Goal: Information Seeking & Learning: Learn about a topic

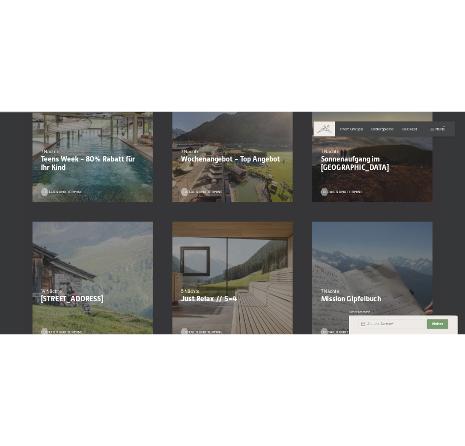
scroll to position [543, 0]
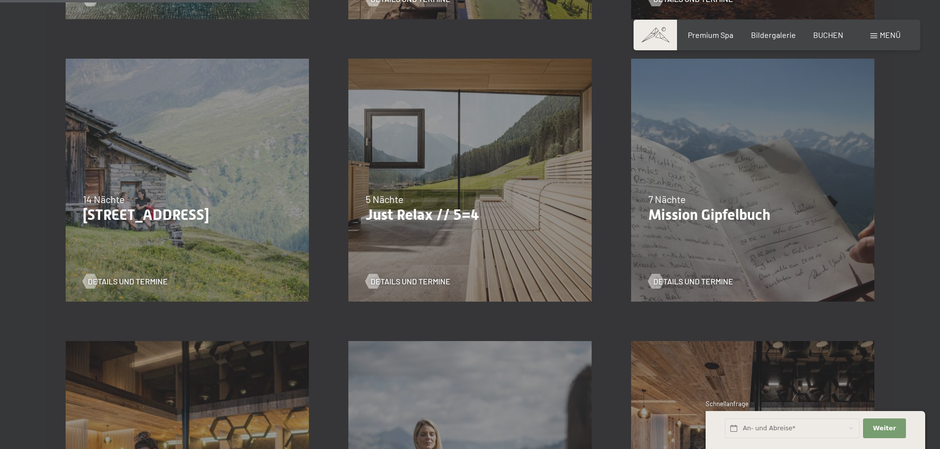
click at [508, 274] on div "Details und Termine" at bounding box center [466, 274] width 201 height 26
click at [409, 284] on span "Details und Termine" at bounding box center [420, 281] width 80 height 11
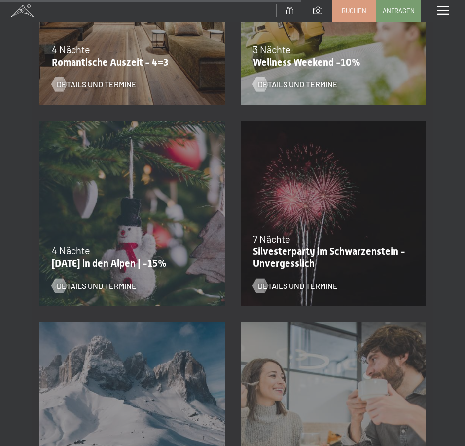
scroll to position [1131, 0]
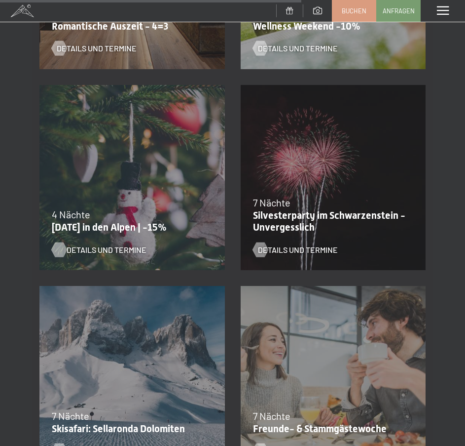
click at [96, 246] on span "Details und Termine" at bounding box center [107, 249] width 80 height 11
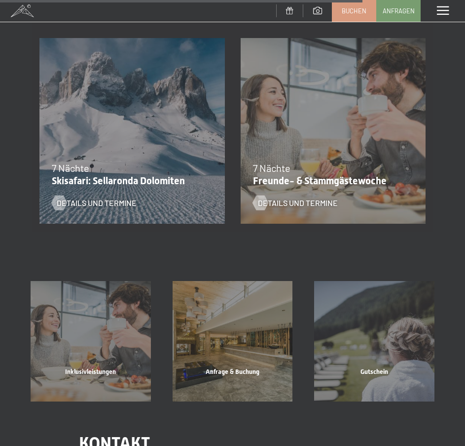
scroll to position [1394, 0]
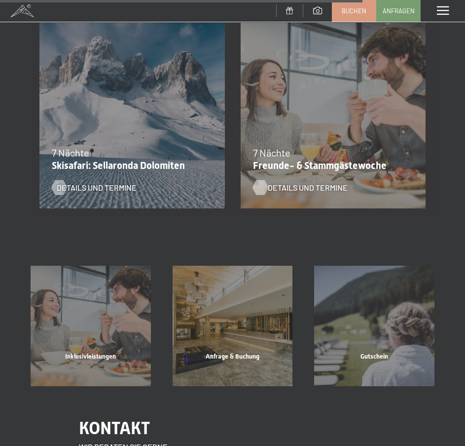
click at [304, 182] on span "Details und Termine" at bounding box center [308, 187] width 80 height 11
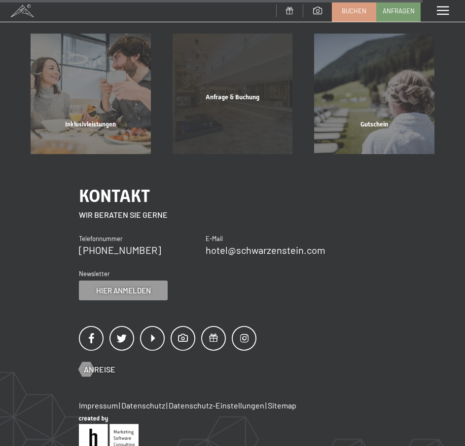
scroll to position [1672, 0]
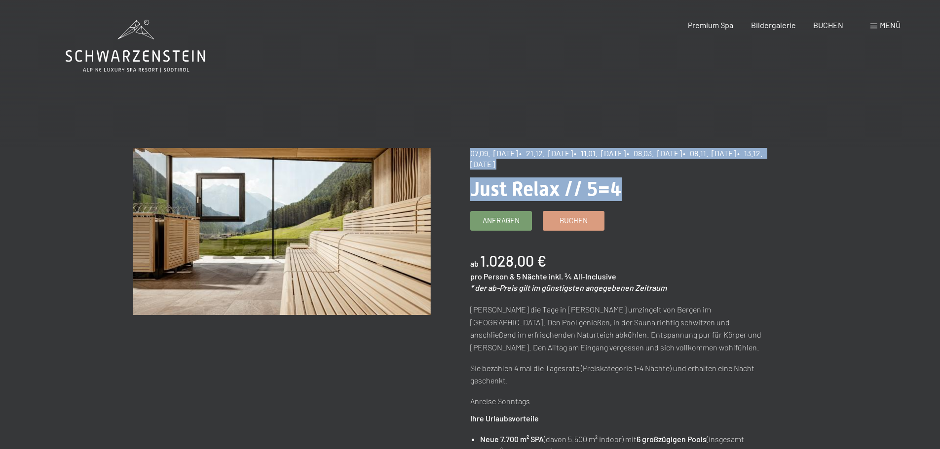
drag, startPoint x: 607, startPoint y: 193, endPoint x: 463, endPoint y: 191, distance: 144.1
click at [491, 193] on span "Just Relax // 5=4" at bounding box center [545, 189] width 151 height 23
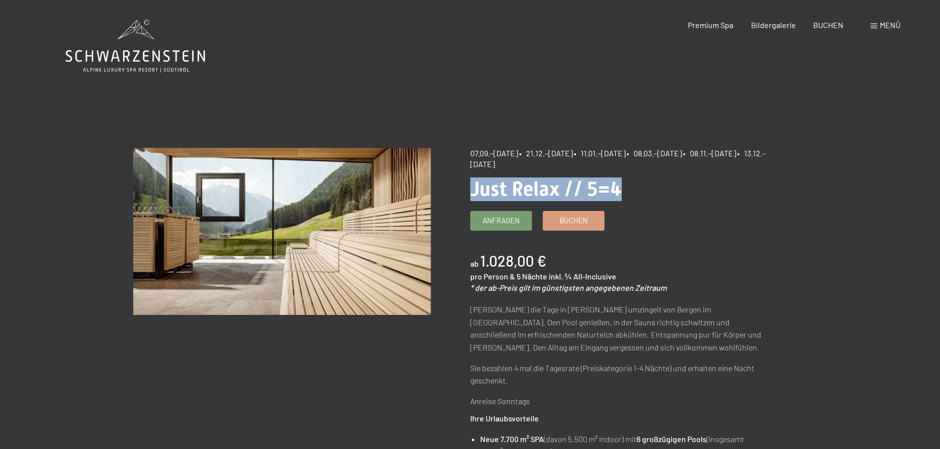
drag, startPoint x: 626, startPoint y: 190, endPoint x: 473, endPoint y: 188, distance: 153.0
click at [473, 188] on h1 "Just Relax // 5=4" at bounding box center [619, 190] width 298 height 24
copy span "Just Relax // 5=4"
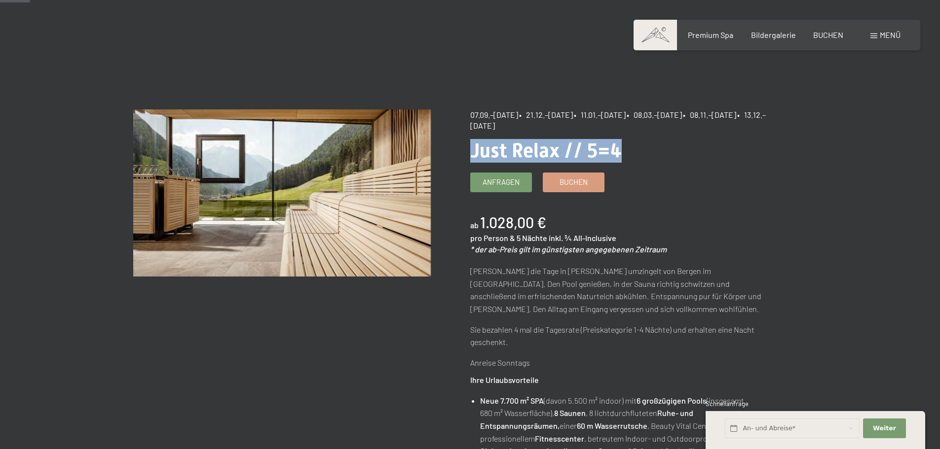
scroll to position [99, 0]
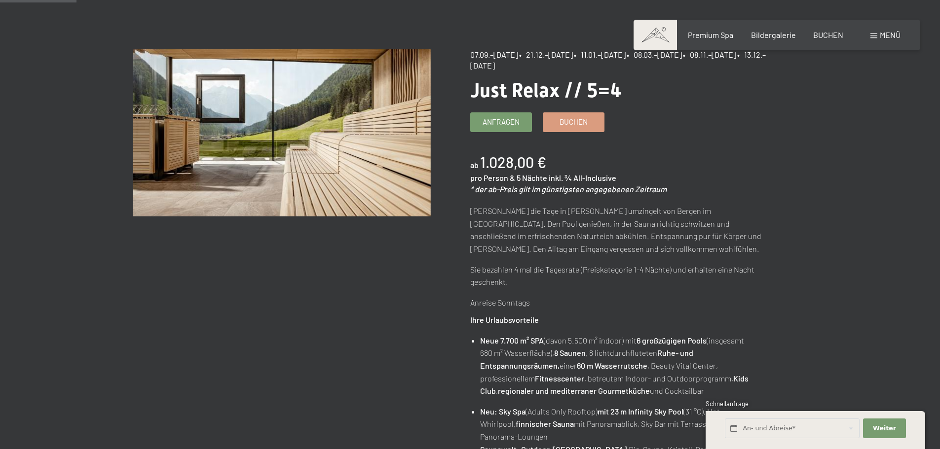
click at [600, 187] on em "* der ab-Preis gilt im günstigsten angegebenen Zeitraum" at bounding box center [568, 189] width 196 height 9
copy div "* der ab-Preis gilt im günstigsten angegebenen Zeitraum"
click at [677, 307] on p "Anreise Sonntags" at bounding box center [619, 303] width 298 height 13
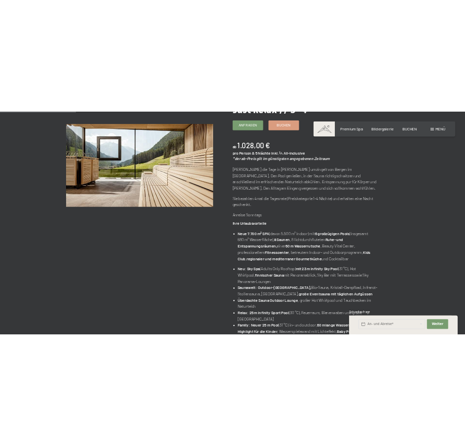
scroll to position [197, 0]
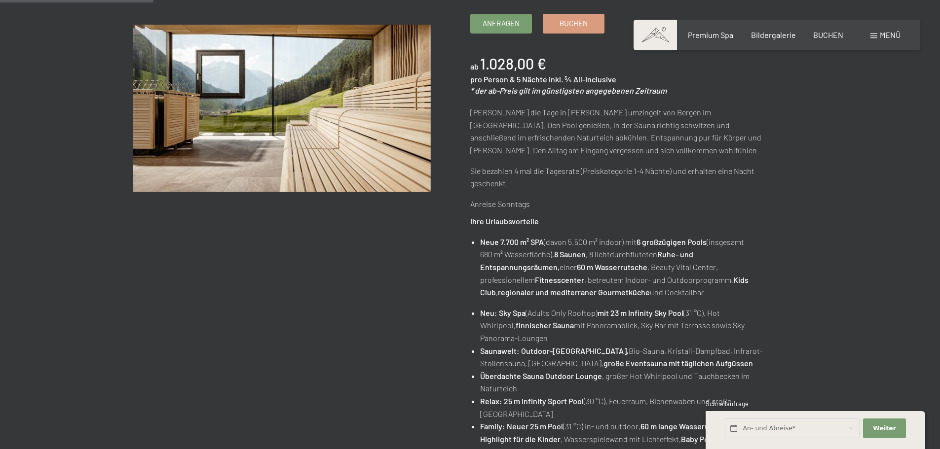
click at [549, 78] on span "inkl. ¾ All-Inclusive" at bounding box center [583, 78] width 68 height 9
copy div "pro Person & 5 Nächte inkl. ¾ All-Inclusive"
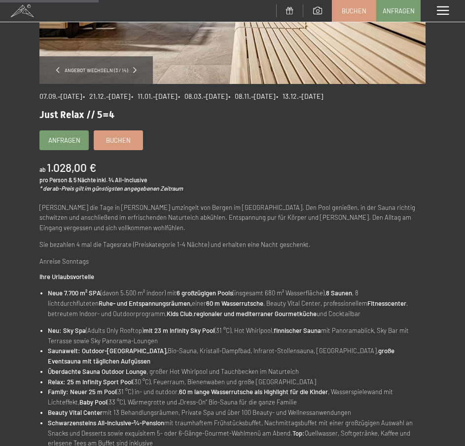
click at [308, 195] on div "07.09.–03.10.2025 • 21.12.–26.12.2025 • 11.01.–23.01.2026 • 08.03.–27.03.2026 •…" at bounding box center [232, 350] width 386 height 532
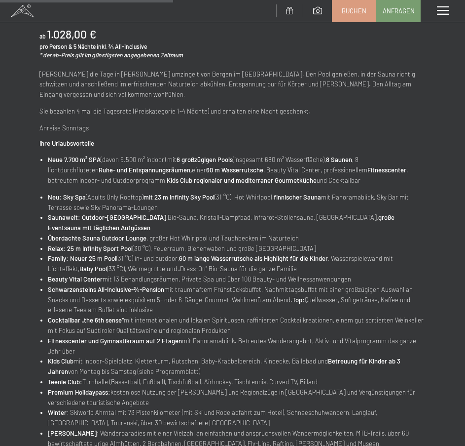
scroll to position [345, 0]
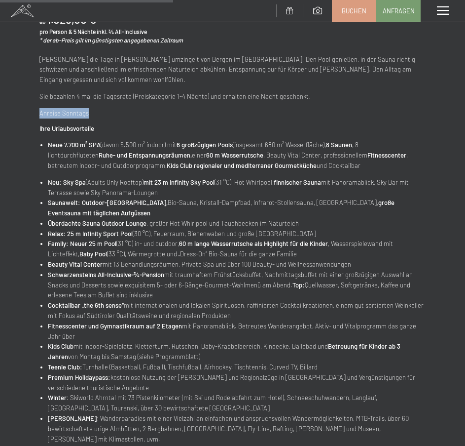
drag, startPoint x: 91, startPoint y: 113, endPoint x: 39, endPoint y: 112, distance: 52.3
click at [39, 112] on div "Angebot wechseln (3 / 14) 07.09.–03.10.2025 • 21.12.–26.12.2025 • 11.01.–23.01.…" at bounding box center [232, 101] width 465 height 764
copy p "Anreise Sonntags"
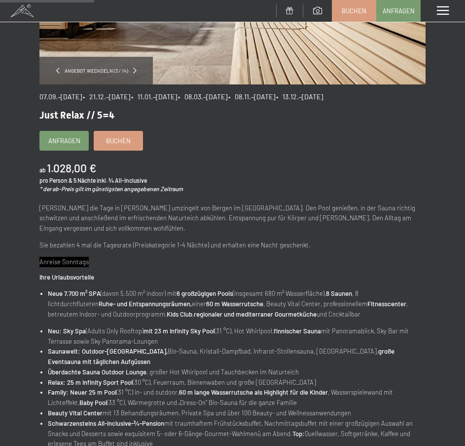
scroll to position [197, 0]
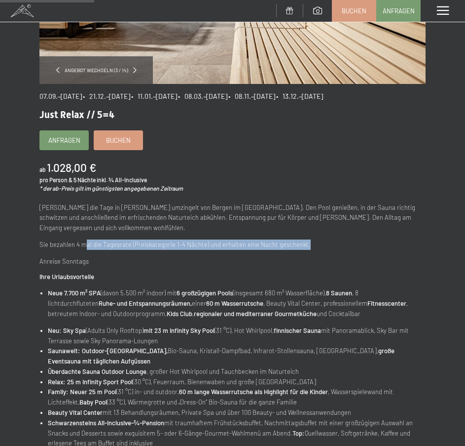
drag, startPoint x: 294, startPoint y: 245, endPoint x: 87, endPoint y: 233, distance: 207.1
click at [87, 233] on div "Genieße die Tage in Ruhe umzingelt von Bergen im Ahrntal. Den Pool genießen, in…" at bounding box center [232, 234] width 386 height 64
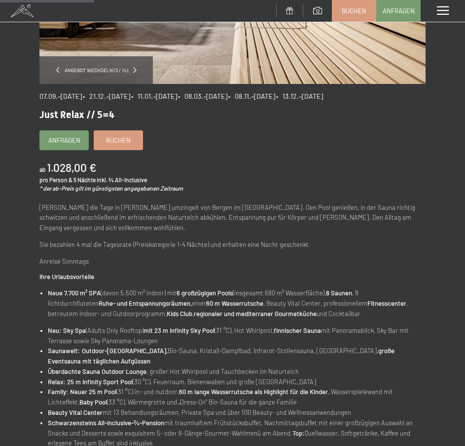
click at [179, 252] on span "Einwilligung Marketing*" at bounding box center [177, 251] width 81 height 10
click at [132, 252] on input "Einwilligung Marketing*" at bounding box center [127, 251] width 10 height 10
checkbox input "false"
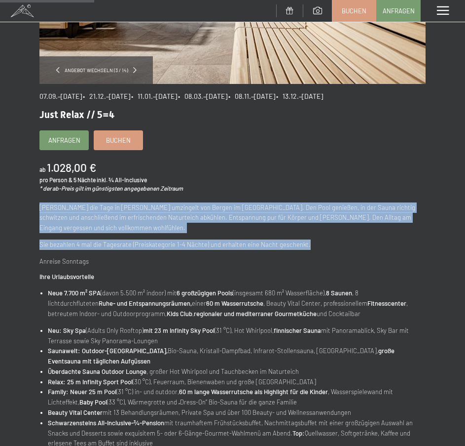
drag, startPoint x: 303, startPoint y: 245, endPoint x: 19, endPoint y: 212, distance: 286.0
click at [19, 212] on div "Angebot wechseln (3 / 14) 07.09.–03.10.2025 • 21.12.–26.12.2025 • 11.01.–23.01.…" at bounding box center [232, 249] width 465 height 764
click at [78, 215] on p "Genieße die Tage in Ruhe umzingelt von Bergen im Ahrntal. Den Pool genießen, in…" at bounding box center [232, 217] width 386 height 31
drag, startPoint x: 37, startPoint y: 206, endPoint x: 305, endPoint y: 241, distance: 270.2
click at [305, 241] on div "Angebot wechseln (3 / 14) 07.09.–03.10.2025 • 21.12.–26.12.2025 • 11.01.–23.01.…" at bounding box center [232, 249] width 465 height 764
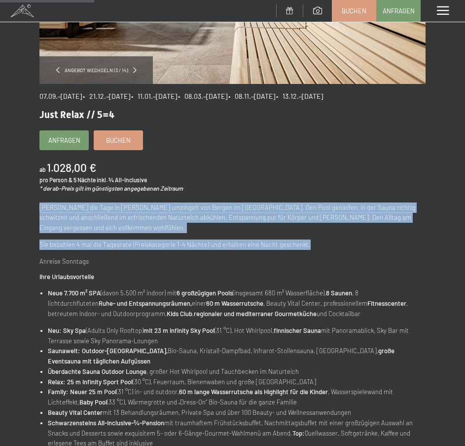
copy div "Genieße die Tage in Ruhe umzingelt von Bergen im Ahrntal. Den Pool genießen, in…"
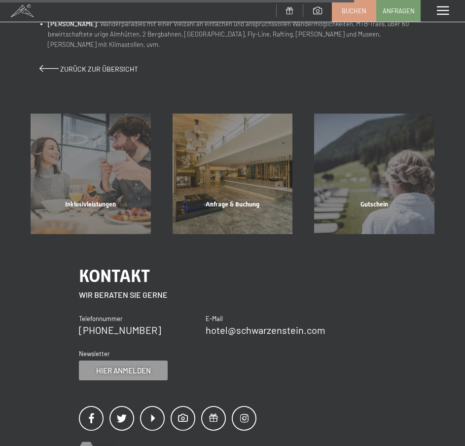
scroll to position [740, 0]
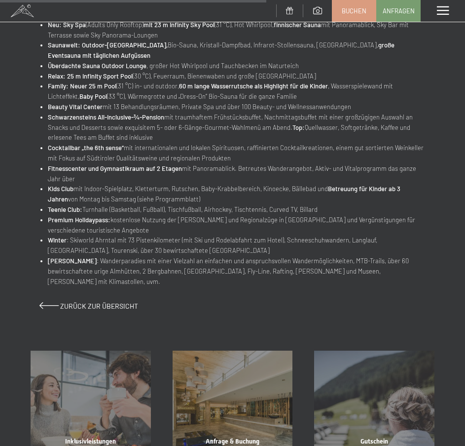
scroll to position [543, 0]
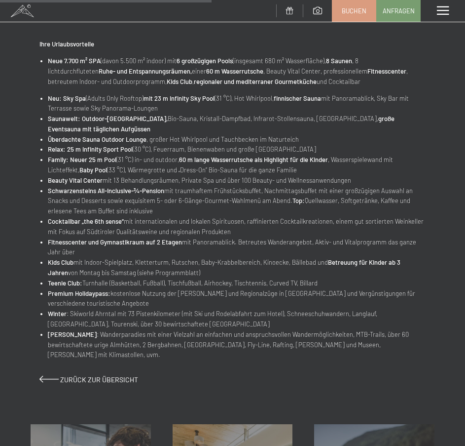
scroll to position [296, 0]
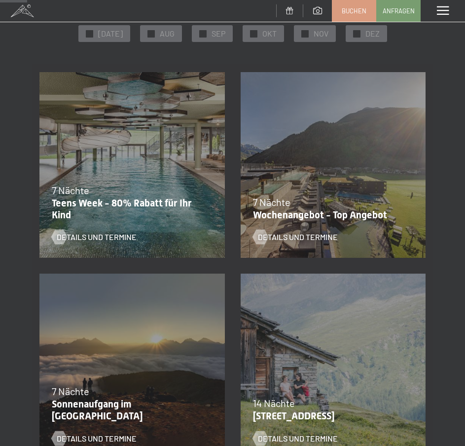
scroll to position [148, 0]
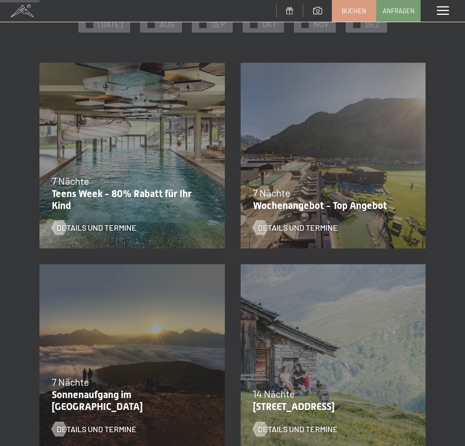
click at [313, 220] on div "Details und Termine" at bounding box center [327, 220] width 149 height 26
click at [296, 231] on span "Details und Termine" at bounding box center [308, 227] width 80 height 11
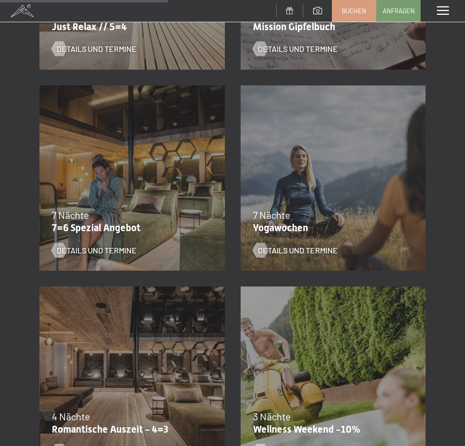
scroll to position [740, 0]
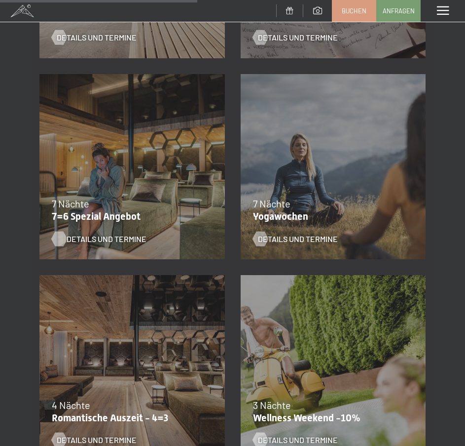
click at [63, 236] on div at bounding box center [59, 238] width 8 height 15
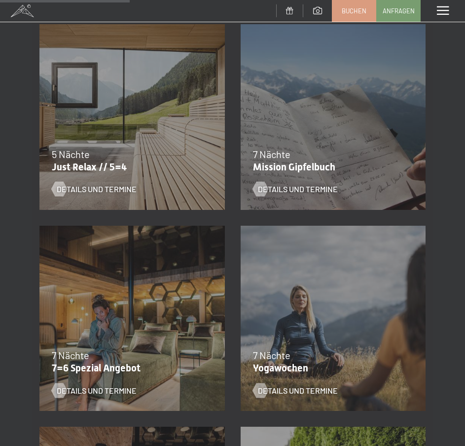
scroll to position [486, 0]
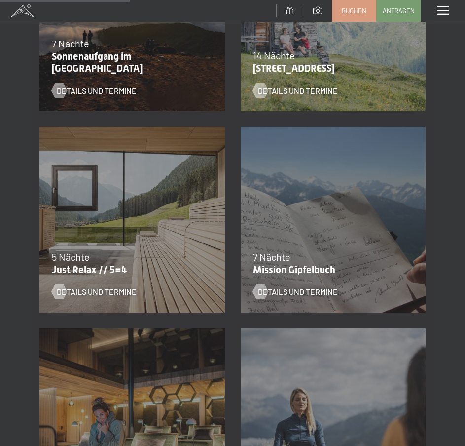
click at [448, 1] on div at bounding box center [232, 1] width 465 height 2
click at [446, 5] on div "Menü" at bounding box center [443, 11] width 44 height 22
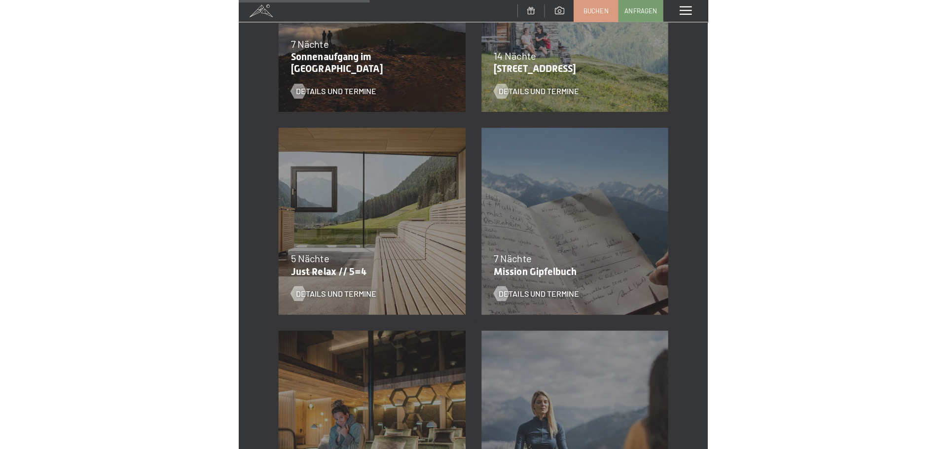
scroll to position [489, 0]
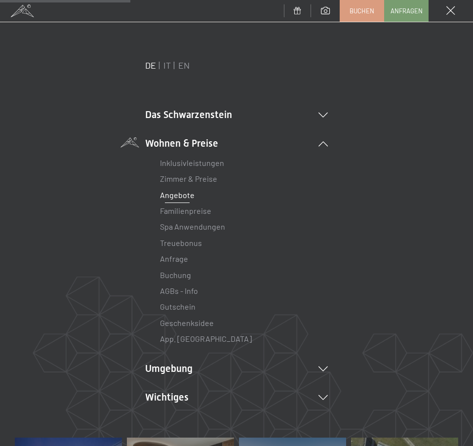
click at [175, 286] on link "AGBs - Info" at bounding box center [179, 290] width 38 height 9
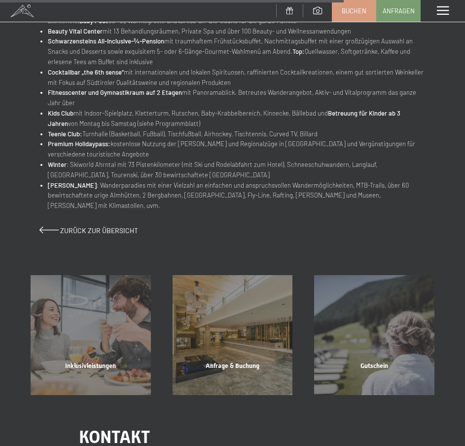
scroll to position [691, 0]
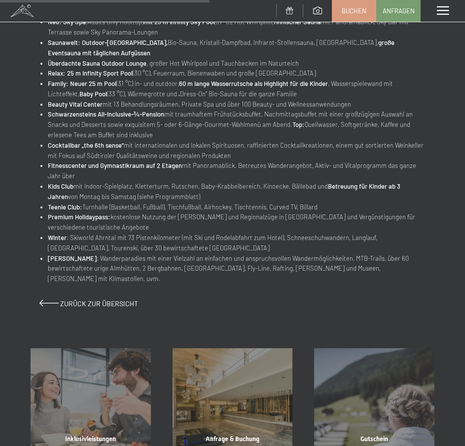
scroll to position [493, 0]
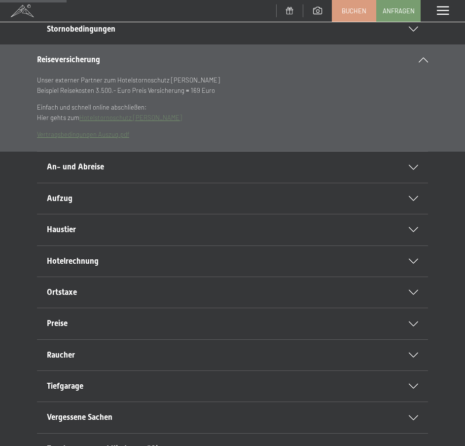
scroll to position [148, 0]
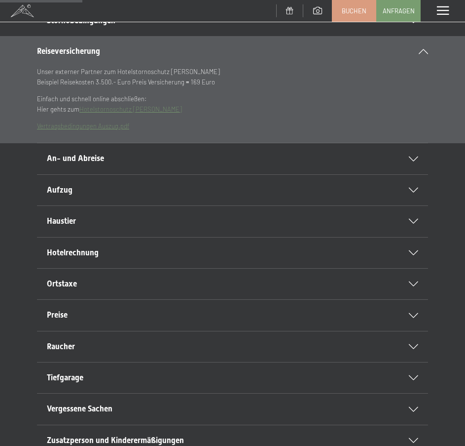
click at [417, 162] on div "An- und Abreise" at bounding box center [233, 158] width 372 height 31
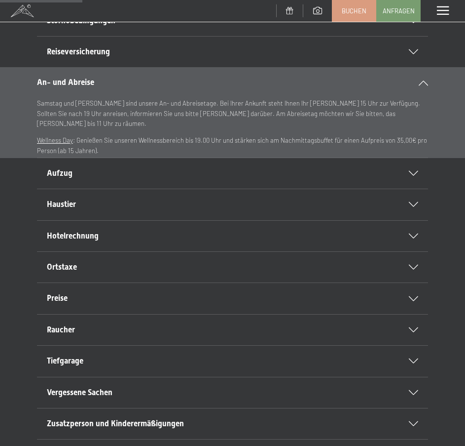
scroll to position [99, 0]
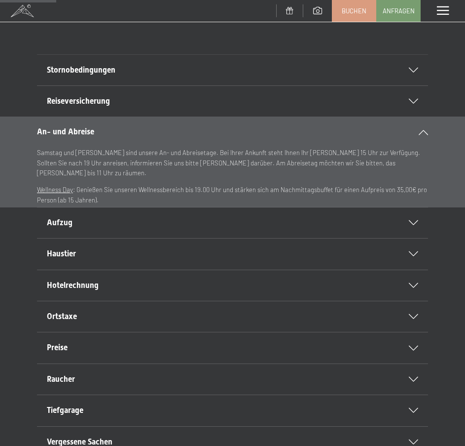
click at [408, 224] on div at bounding box center [408, 222] width 22 height 5
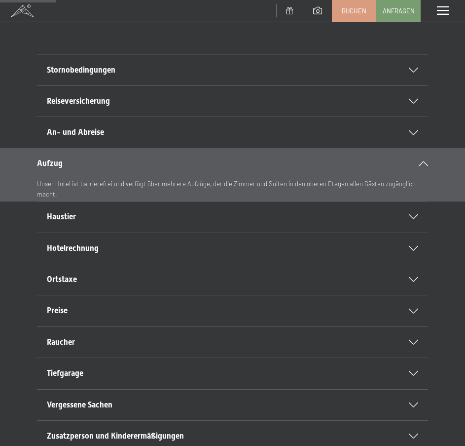
click at [411, 218] on icon at bounding box center [413, 216] width 9 height 5
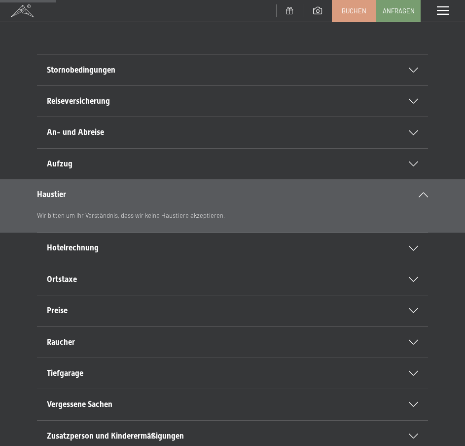
click at [406, 246] on div at bounding box center [408, 248] width 22 height 5
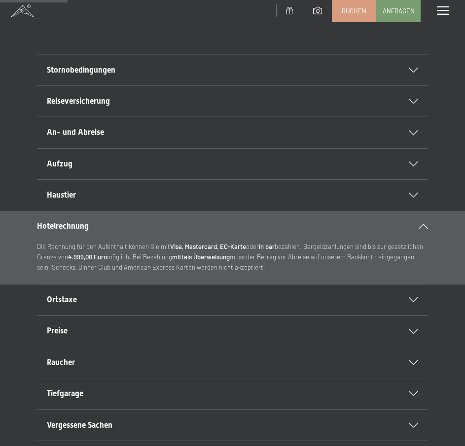
scroll to position [148, 0]
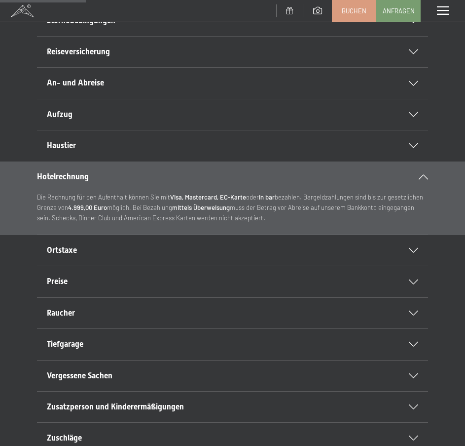
click at [313, 245] on h2 "Ortstaxe" at bounding box center [223, 250] width 352 height 11
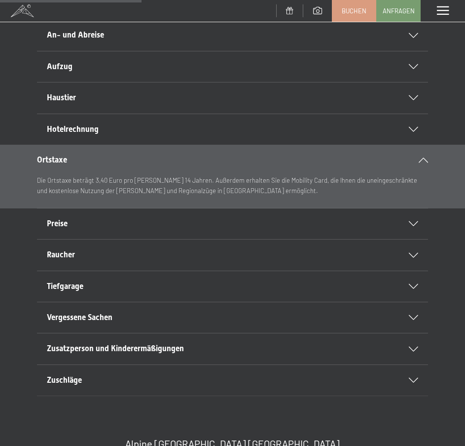
scroll to position [247, 0]
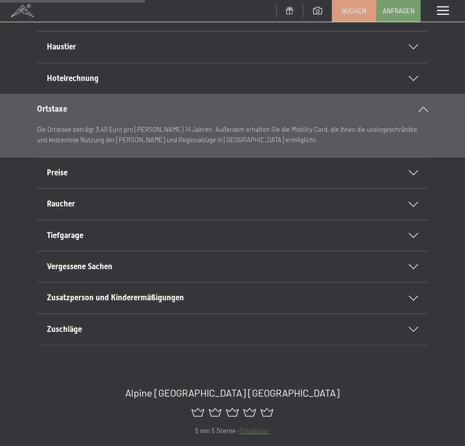
click at [316, 178] on h2 "Preise" at bounding box center [223, 172] width 352 height 11
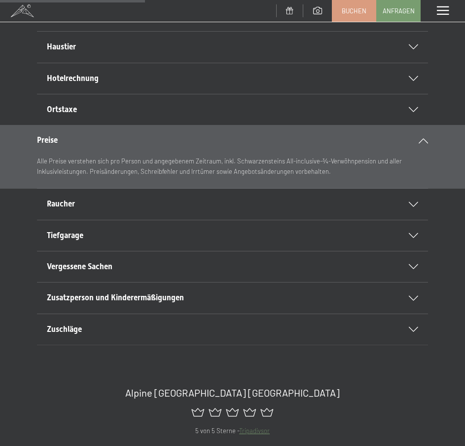
click at [306, 209] on h2 "Raucher" at bounding box center [223, 203] width 352 height 11
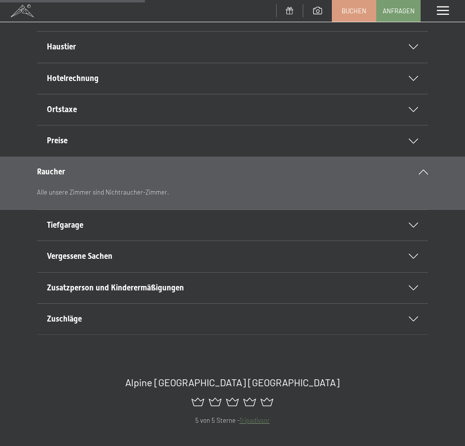
click at [293, 231] on div "Tiefgarage" at bounding box center [233, 225] width 372 height 31
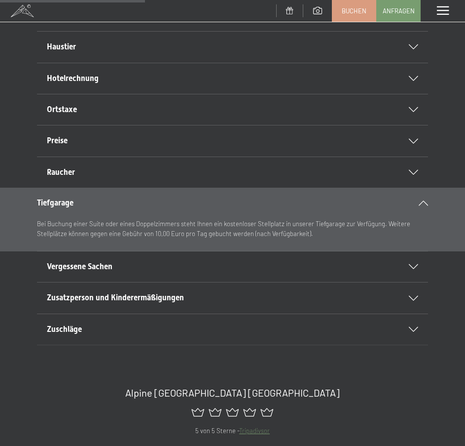
click at [281, 256] on div "Vergessene Sachen" at bounding box center [233, 266] width 372 height 31
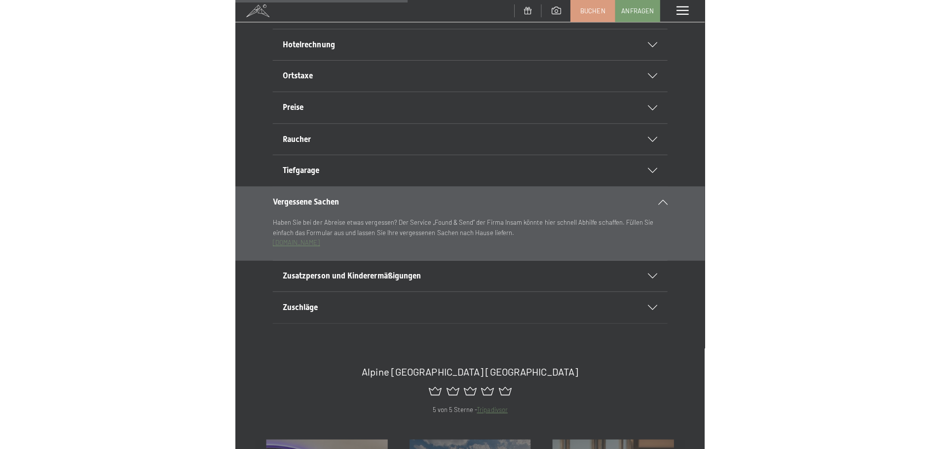
scroll to position [296, 0]
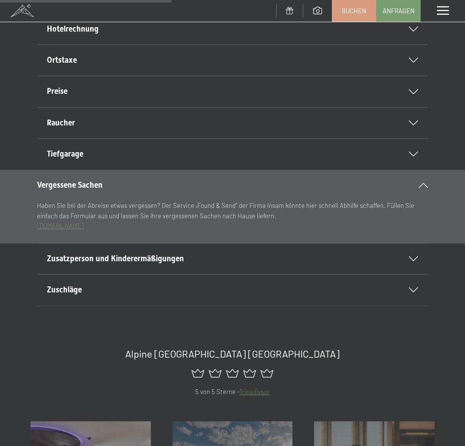
click at [62, 226] on link "www.foundandsend.it" at bounding box center [60, 226] width 47 height 8
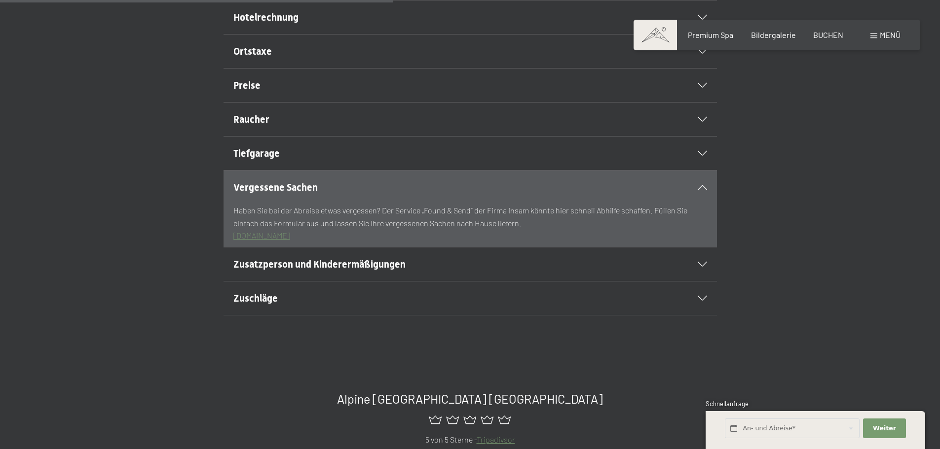
scroll to position [493, 0]
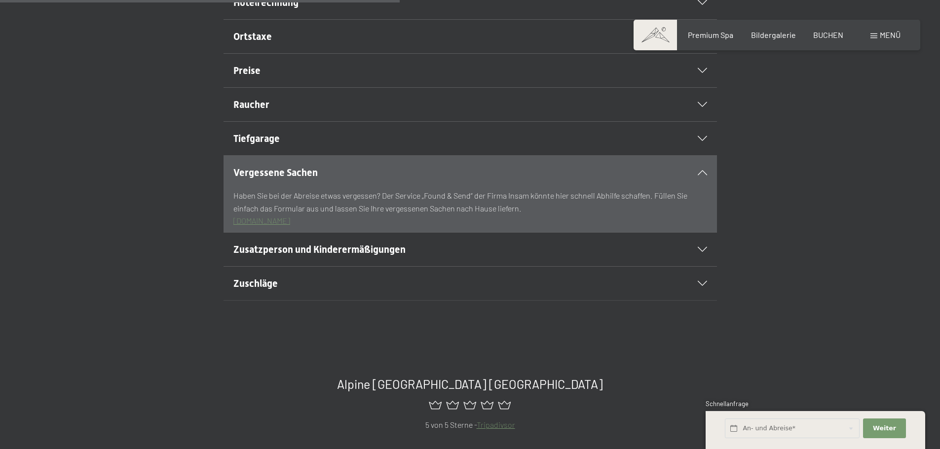
drag, startPoint x: 335, startPoint y: 245, endPoint x: 233, endPoint y: 190, distance: 116.3
click at [233, 190] on section "Vergessene Sachen Haben Sie bei der Abreise etwas vergessen? Der Service „Found…" at bounding box center [469, 193] width 493 height 77
copy section "Vergessene Sachen Haben Sie bei der Abreise etwas vergessen? Der Service „Found…"
click at [458, 257] on h2 "Zusatzperson und Kinderermäßigungen" at bounding box center [446, 250] width 426 height 14
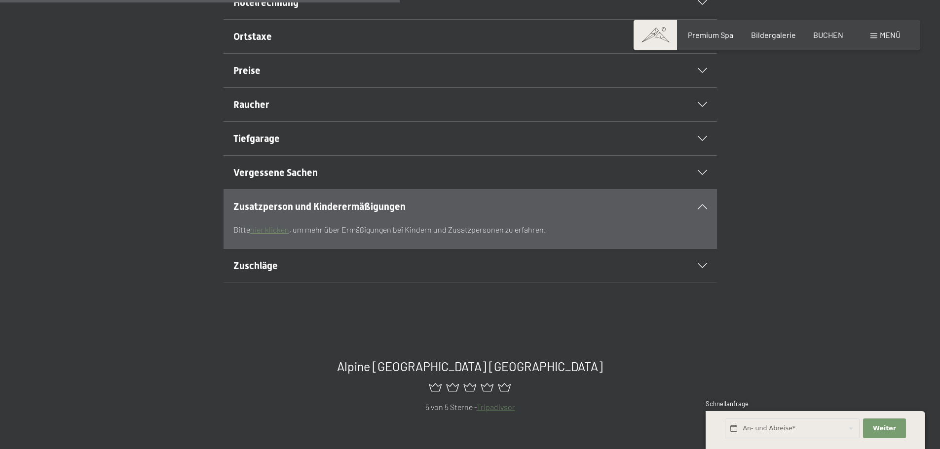
click at [448, 283] on div "Zuschläge" at bounding box center [470, 266] width 474 height 34
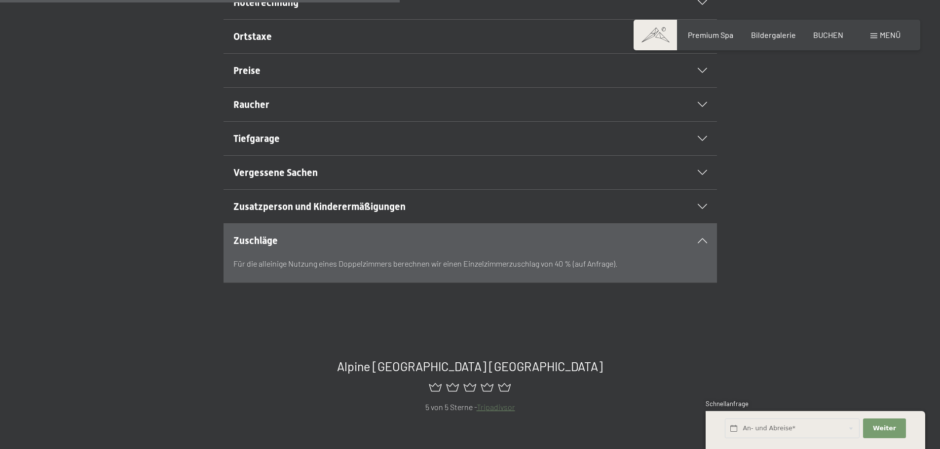
click at [429, 248] on h2 "Zuschläge" at bounding box center [446, 241] width 426 height 14
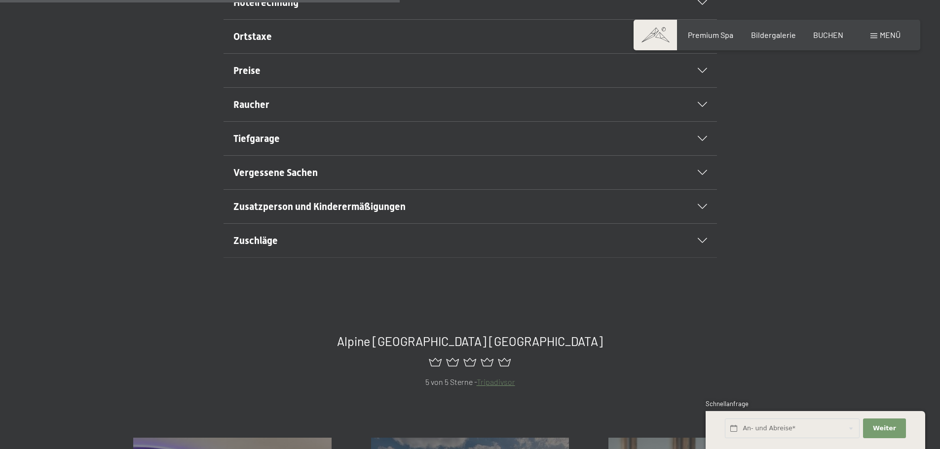
click at [281, 213] on span "Zusatzperson und Kinderermäßigungen" at bounding box center [319, 207] width 172 height 12
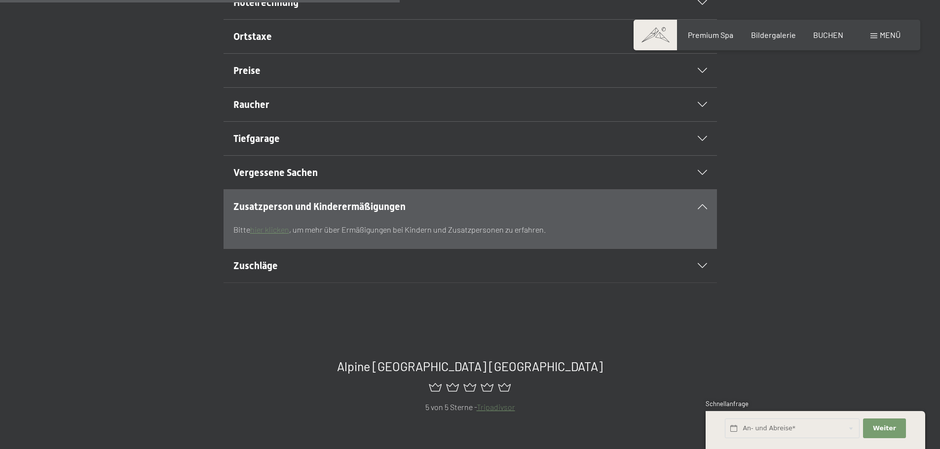
click at [275, 234] on link "hier klicken" at bounding box center [269, 229] width 39 height 9
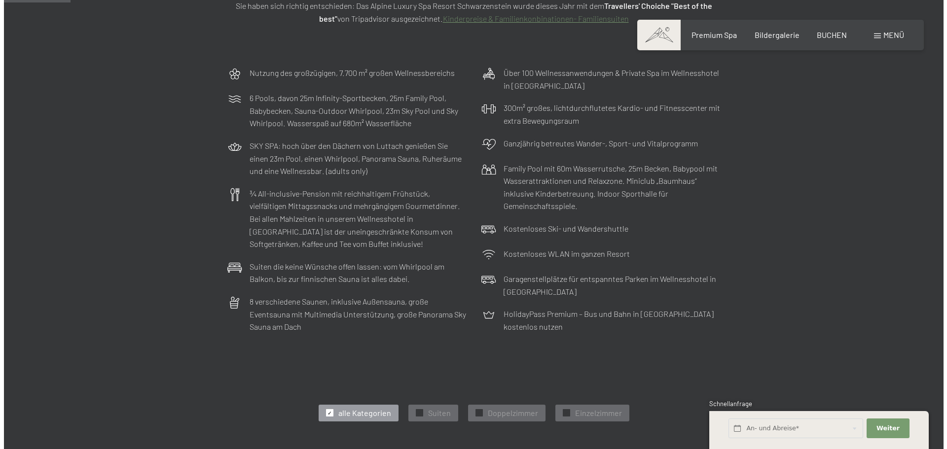
scroll to position [345, 0]
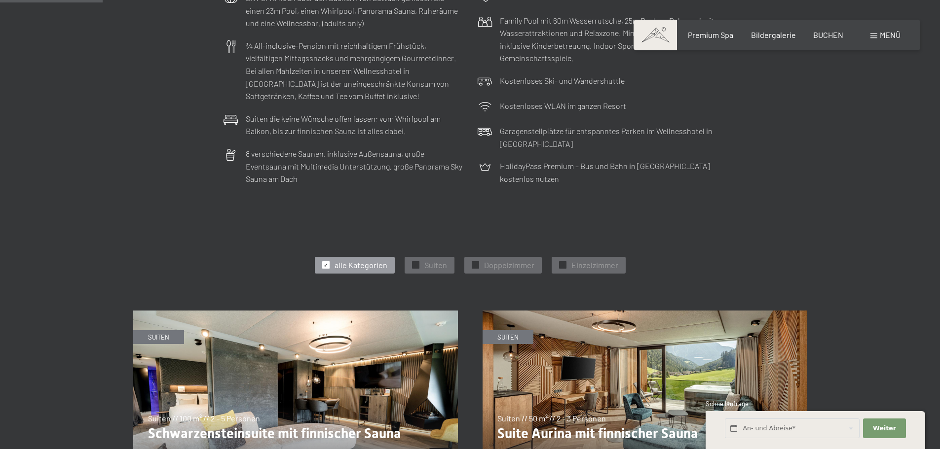
click at [866, 38] on div "Buchen Anfragen Premium Spa Bildergalerie BUCHEN Menü DE IT EN Gutschein Bilder…" at bounding box center [776, 35] width 247 height 11
click at [880, 35] on span "Menü" at bounding box center [890, 34] width 21 height 9
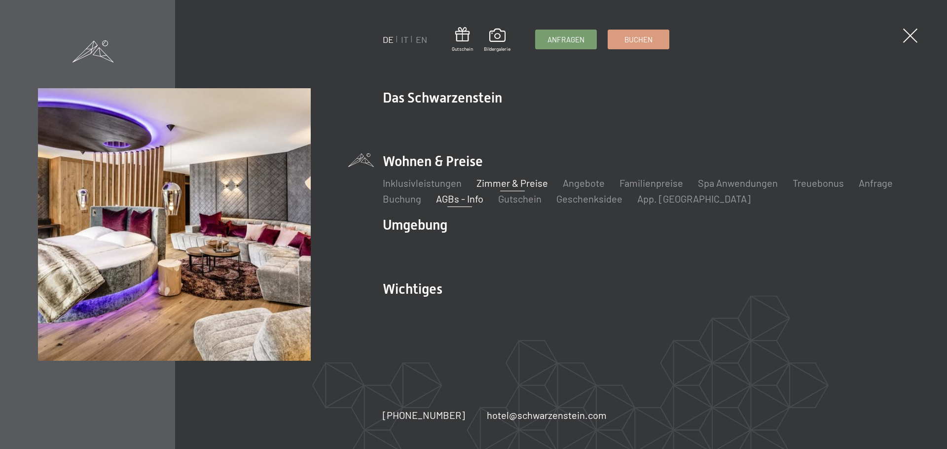
click at [454, 201] on link "AGBs - Info" at bounding box center [459, 199] width 47 height 12
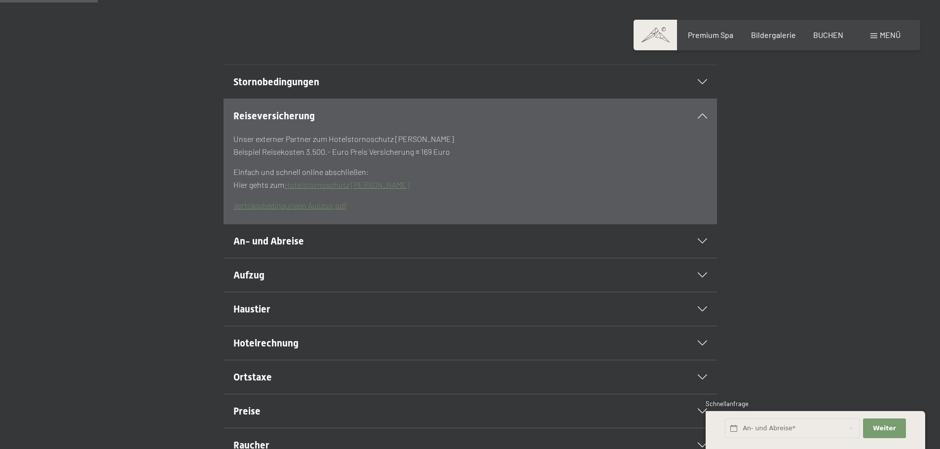
scroll to position [247, 0]
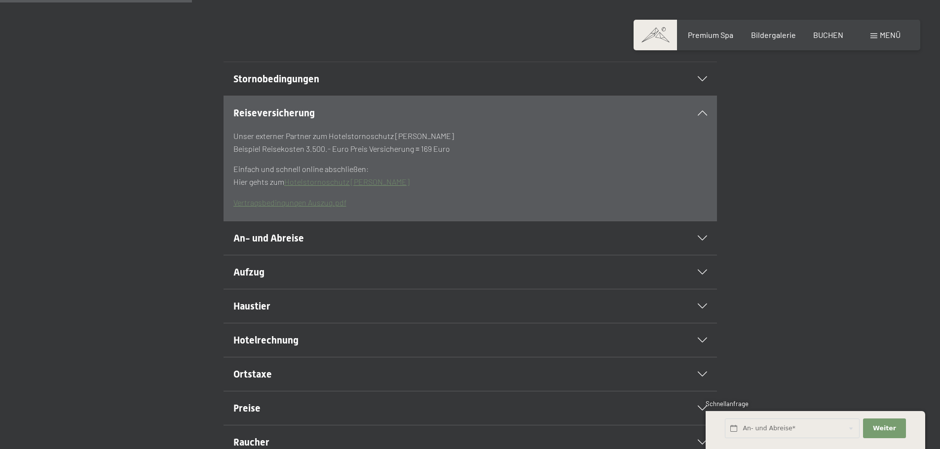
click at [708, 131] on section "Reiseversicherung Unser externer Partner zum Hotelstornoschutz [PERSON_NAME] Be…" at bounding box center [469, 159] width 493 height 126
click at [707, 134] on section "Reiseversicherung Unser externer Partner zum Hotelstornoschutz Hanse Merkur Bei…" at bounding box center [469, 159] width 493 height 126
click at [702, 115] on icon at bounding box center [702, 113] width 9 height 5
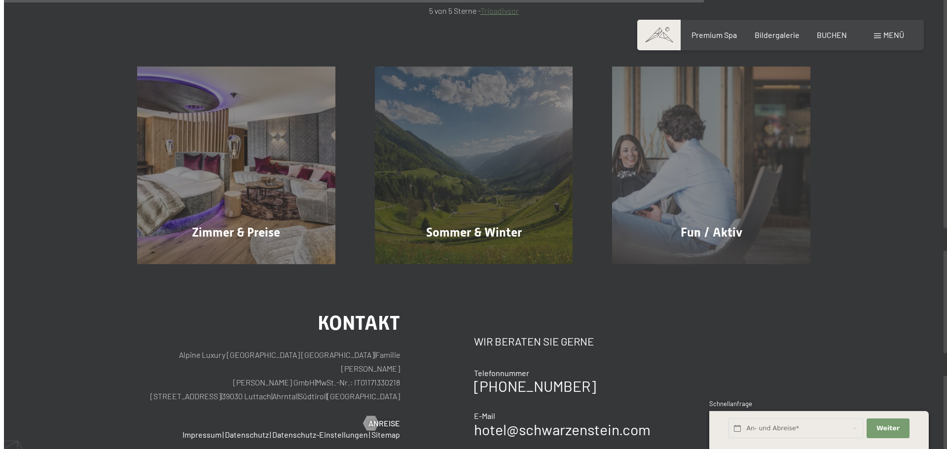
scroll to position [1161, 0]
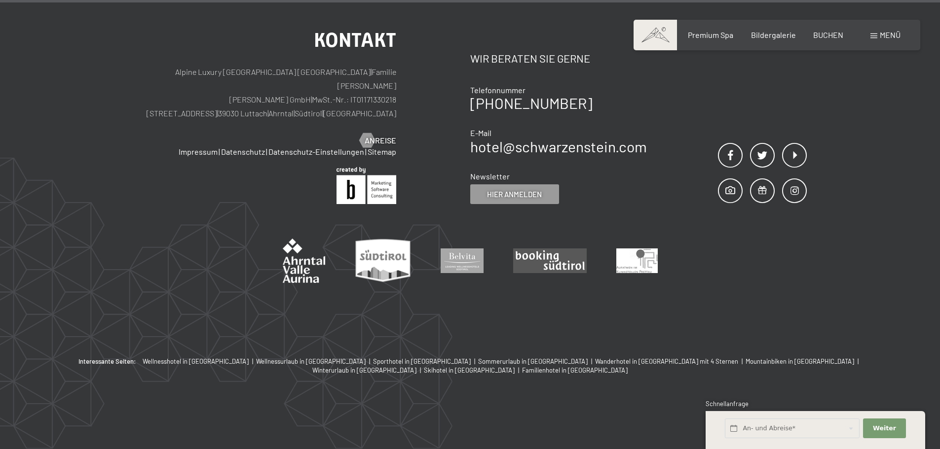
click at [866, 33] on div "Buchen Anfragen Premium Spa Bildergalerie BUCHEN Menü DE IT EN Gutschein Bilder…" at bounding box center [776, 35] width 247 height 11
click at [872, 35] on span at bounding box center [873, 36] width 7 height 5
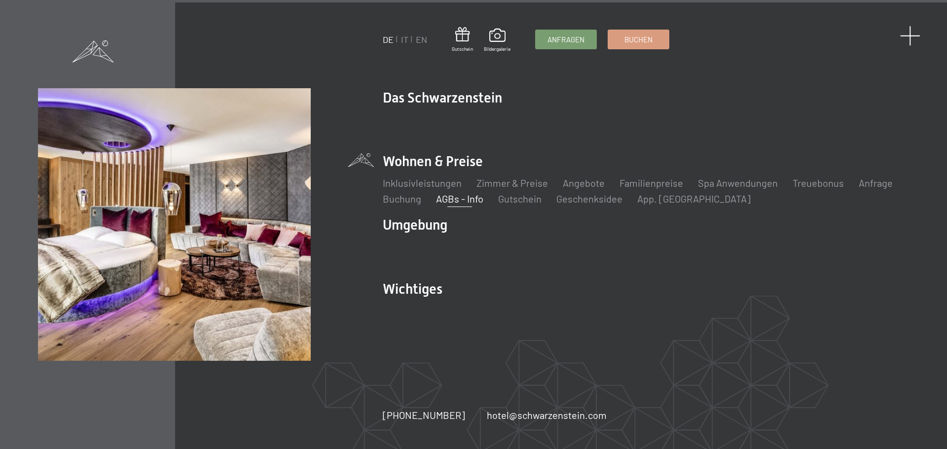
click at [917, 37] on span at bounding box center [910, 36] width 20 height 20
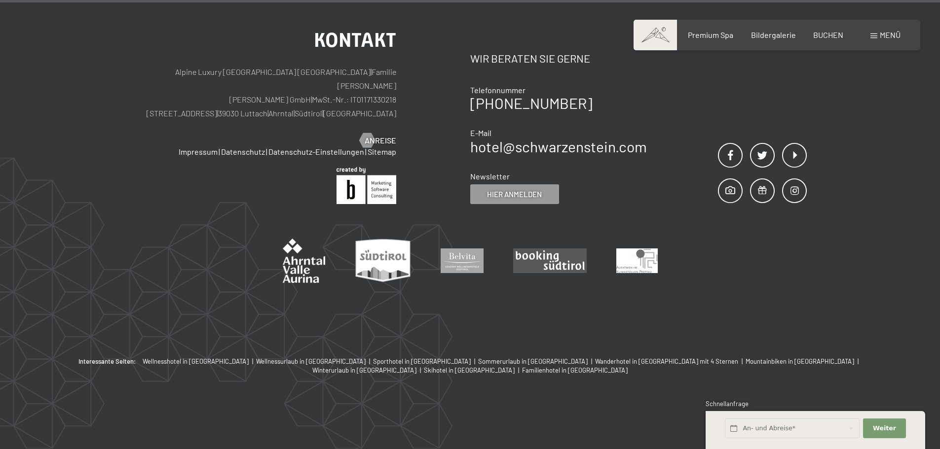
click at [875, 37] on span at bounding box center [873, 36] width 7 height 5
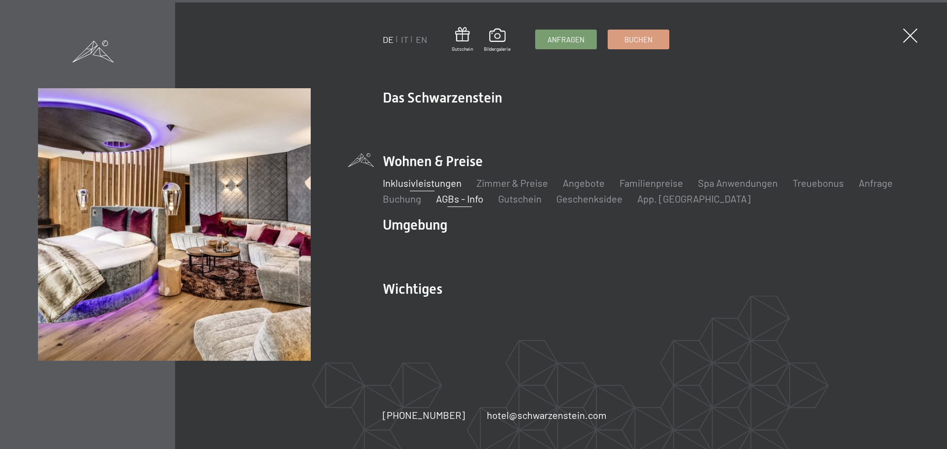
click at [424, 178] on link "Inklusivleistungen" at bounding box center [422, 183] width 79 height 12
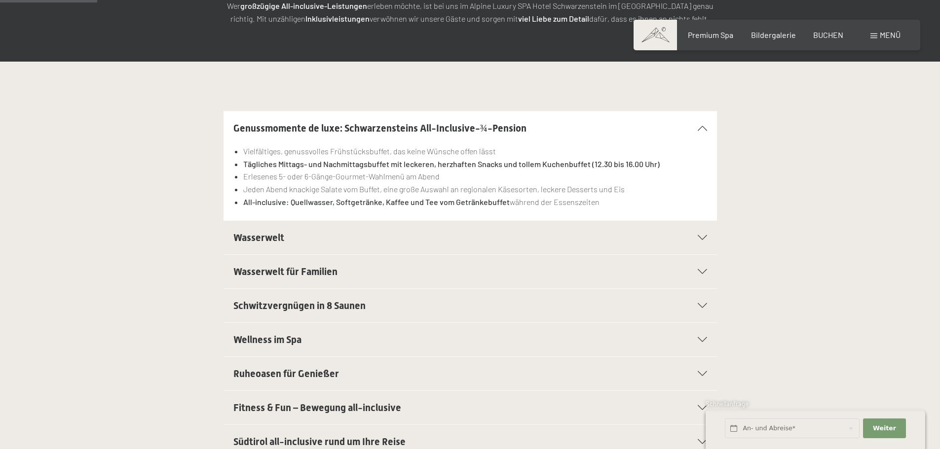
click at [501, 250] on div "Wasserwelt" at bounding box center [470, 238] width 474 height 34
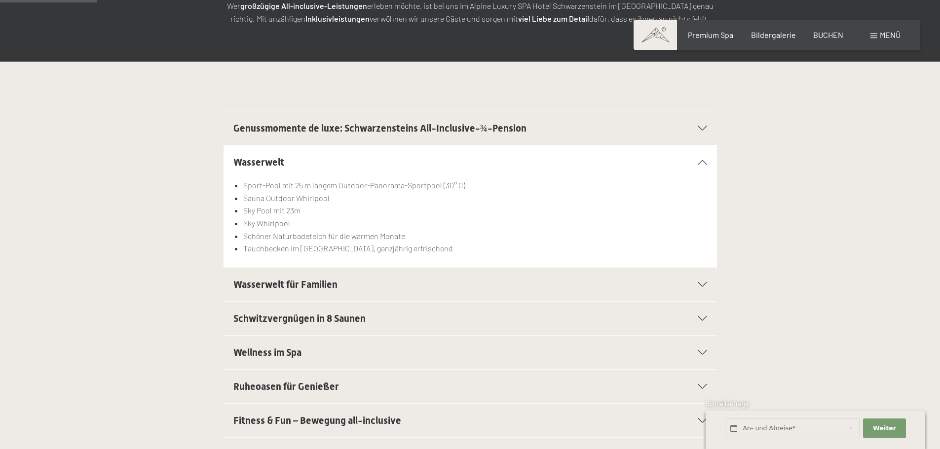
click at [501, 250] on li "Tauchbecken im [GEOGRAPHIC_DATA], ganzjährig erfrischend" at bounding box center [474, 248] width 463 height 13
click at [714, 163] on section "Wasserwelt Sport-Pool mit 25 m langem Outdoor-Panorama-Sportpool (30° C) Sauna …" at bounding box center [469, 206] width 493 height 123
click at [709, 164] on section "Wasserwelt Sport-Pool mit 25 m langem Outdoor-Panorama-Sportpool (30° C) Sauna …" at bounding box center [469, 206] width 493 height 123
click at [703, 160] on icon at bounding box center [702, 162] width 9 height 5
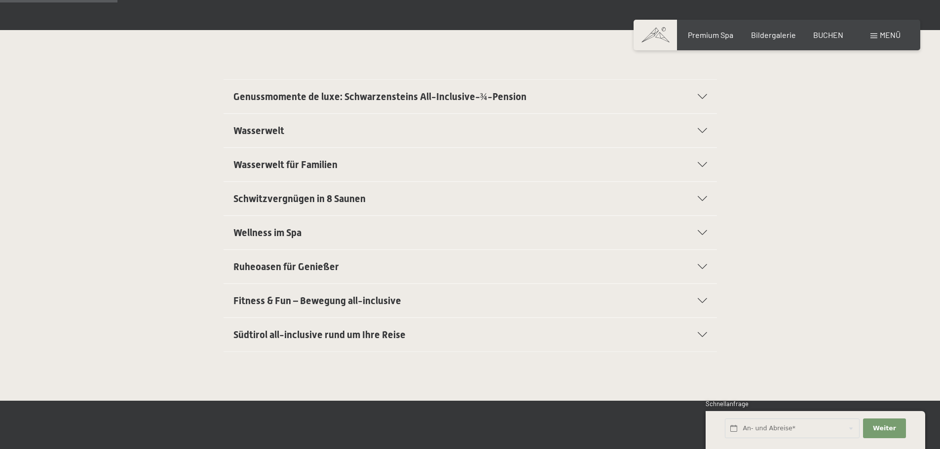
scroll to position [247, 0]
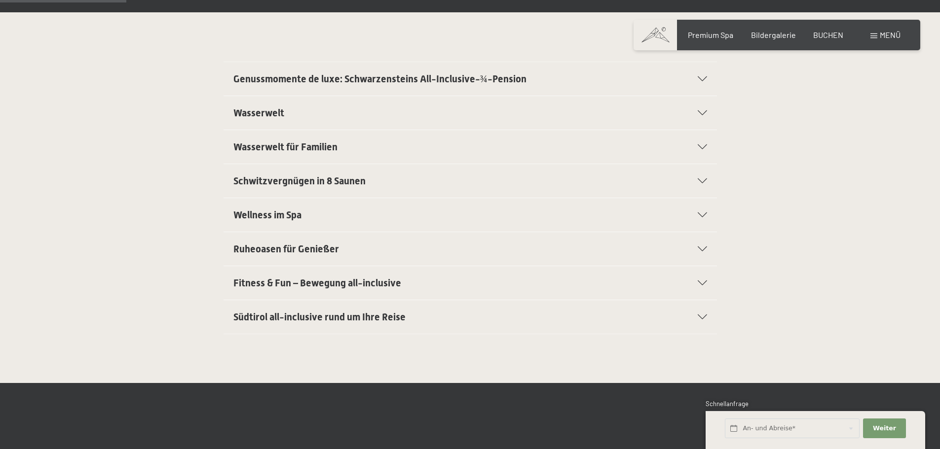
click at [657, 185] on h2 "Schwitzvergnügen in 8 Saunen" at bounding box center [446, 181] width 426 height 14
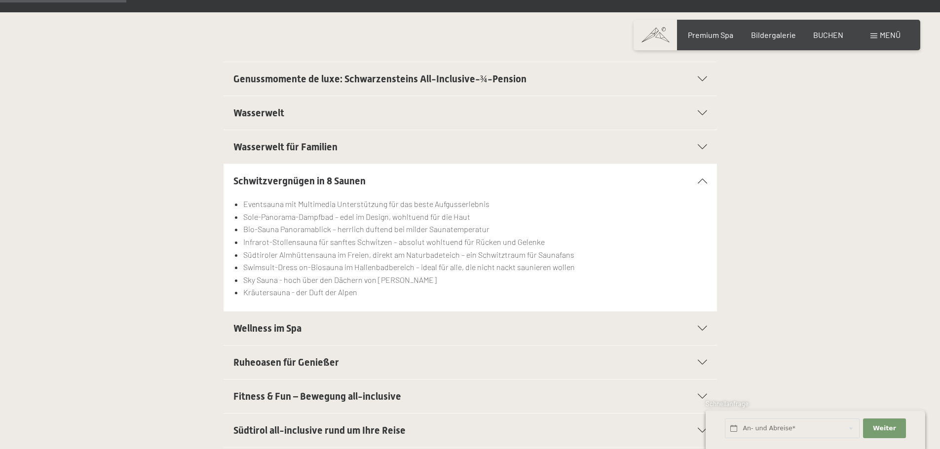
click at [700, 178] on div "Schwitzvergnügen in 8 Saunen" at bounding box center [470, 181] width 474 height 34
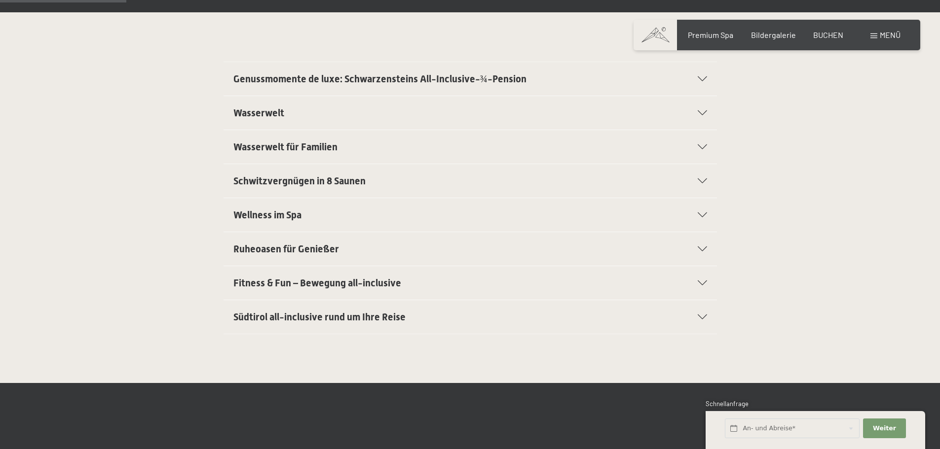
click at [693, 236] on div "Ruheoasen für Genießer" at bounding box center [470, 249] width 474 height 34
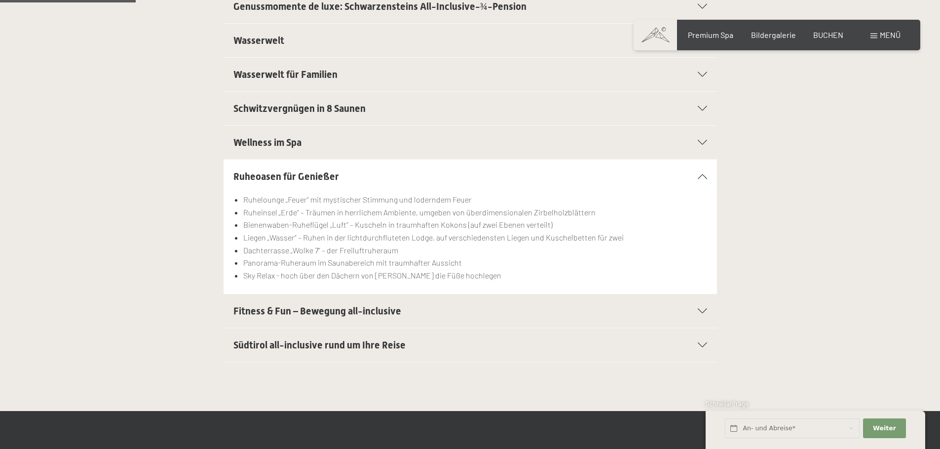
scroll to position [345, 0]
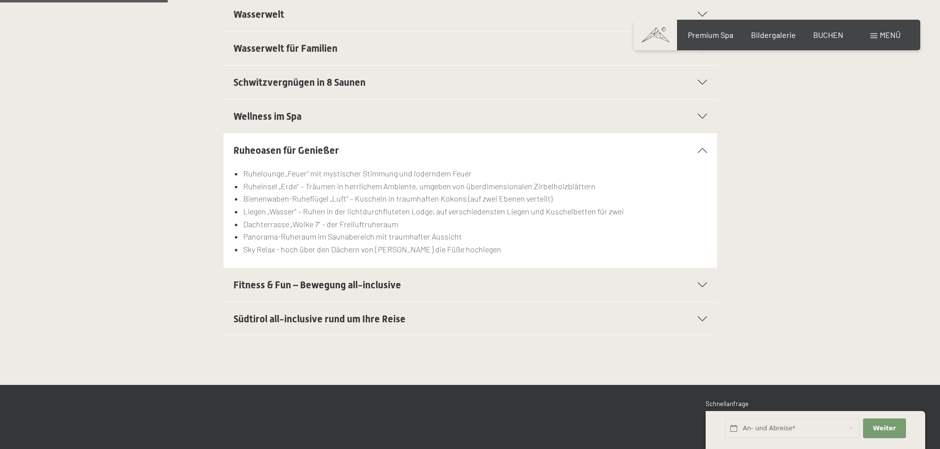
click at [698, 148] on div "Ruheoasen für Genießer" at bounding box center [470, 151] width 474 height 34
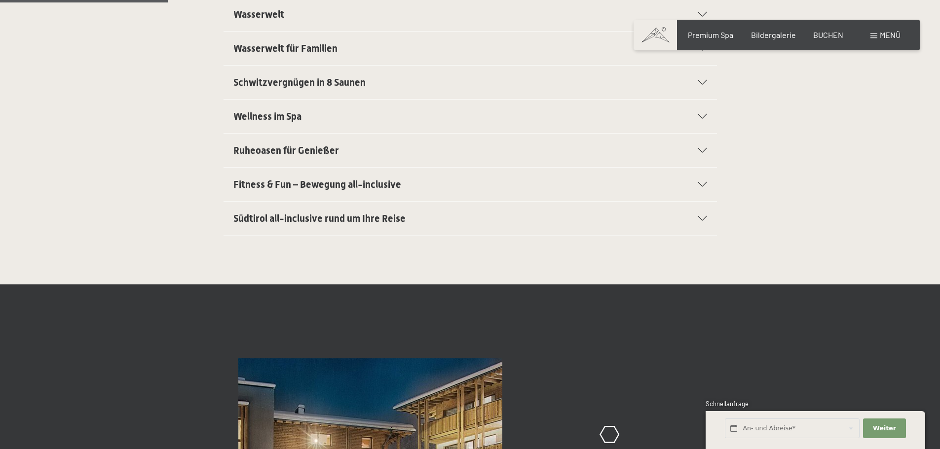
click at [504, 207] on div "Südtirol all-inclusive rund um Ihre Reise" at bounding box center [470, 219] width 474 height 34
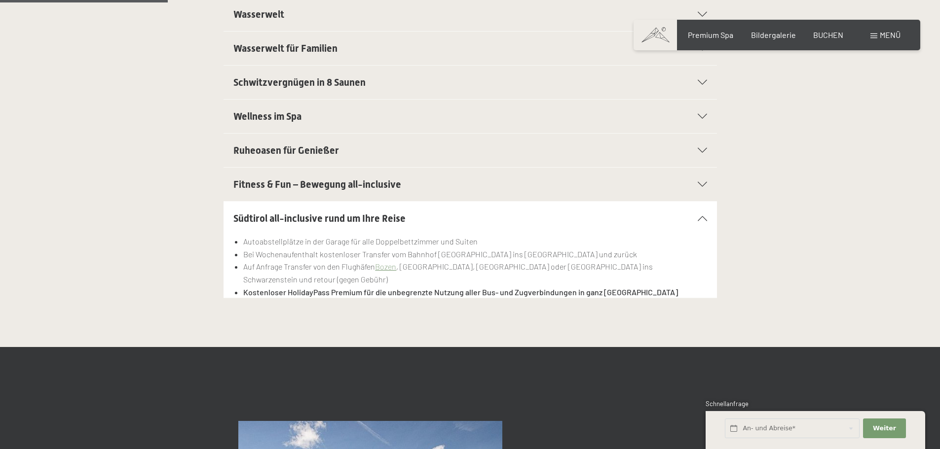
click at [504, 207] on div "Südtirol all-inclusive rund um Ihre Reise" at bounding box center [470, 219] width 474 height 34
